Goal: Task Accomplishment & Management: Use online tool/utility

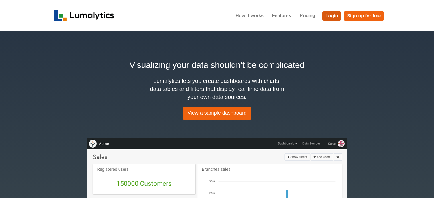
drag, startPoint x: 0, startPoint y: 0, endPoint x: 331, endPoint y: 15, distance: 331.5
click at [331, 16] on link "Login" at bounding box center [331, 15] width 19 height 9
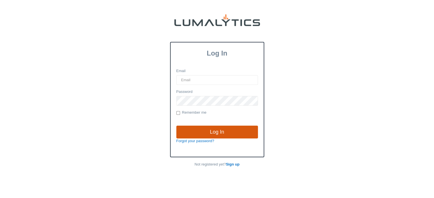
type input "[EMAIL_ADDRESS][DOMAIN_NAME]"
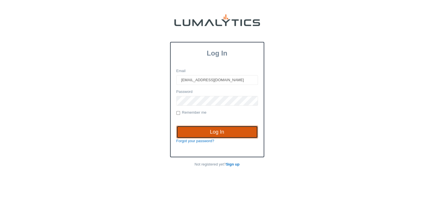
click at [213, 129] on input "Log In" at bounding box center [217, 132] width 82 height 13
